Goal: Find specific page/section: Find specific page/section

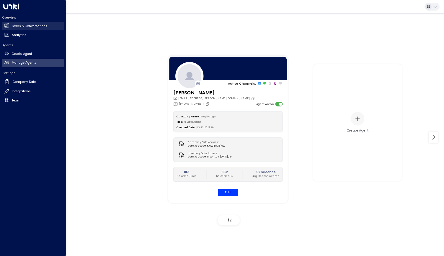
click at [17, 26] on h2 "Leads & Conversations" at bounding box center [29, 26] width 35 height 5
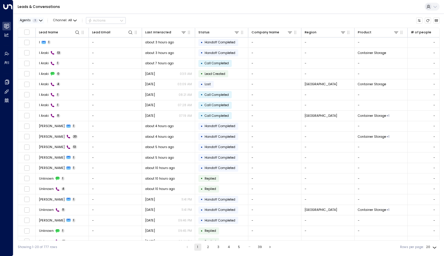
click at [40, 21] on icon "button" at bounding box center [41, 21] width 4 height 4
click at [191, 8] on div at bounding box center [222, 128] width 444 height 256
